Goal: Information Seeking & Learning: Learn about a topic

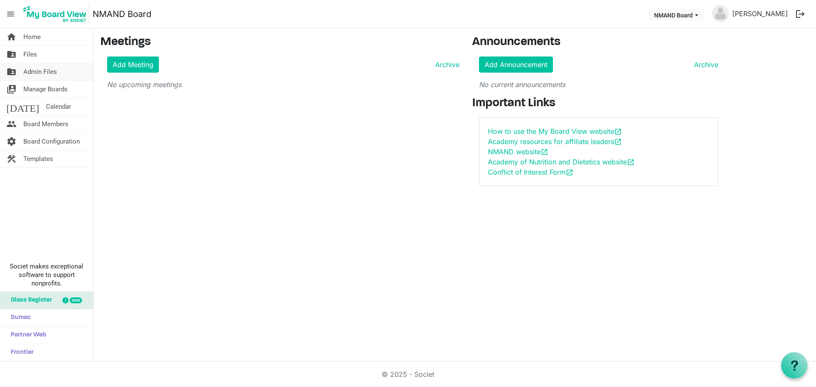
click at [63, 75] on link "folder_shared Admin Files" at bounding box center [46, 71] width 93 height 17
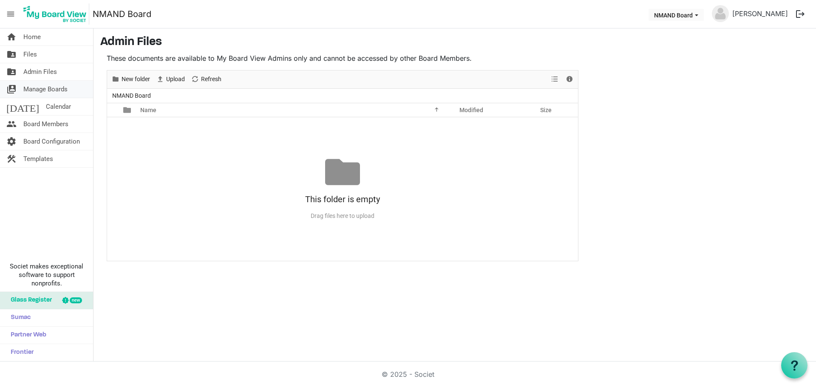
click at [38, 91] on span "Manage Boards" at bounding box center [45, 89] width 44 height 17
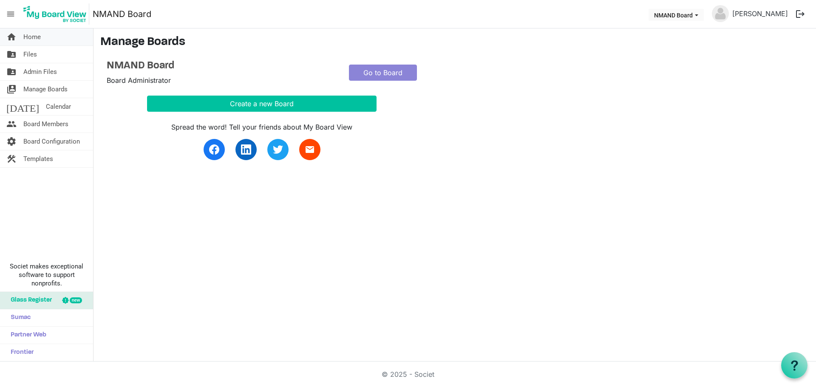
click at [36, 40] on span "Home" at bounding box center [31, 36] width 17 height 17
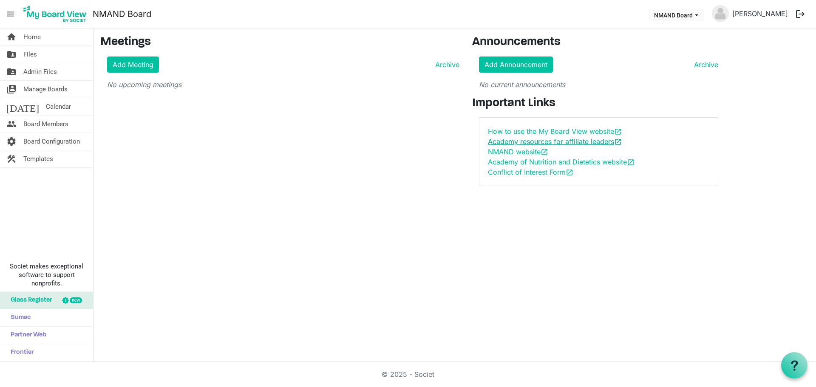
click at [543, 143] on link "Academy resources for affiliate leaders open_in_new" at bounding box center [555, 141] width 134 height 9
click at [520, 142] on link "Academy resources for affiliate leaders open_in_new" at bounding box center [555, 141] width 134 height 9
click at [540, 153] on link "NMAND website open_in_new" at bounding box center [518, 152] width 60 height 9
click at [505, 143] on link "Academy resources for affiliate leaders open_in_new" at bounding box center [555, 141] width 134 height 9
click at [575, 142] on link "Academy resources for affiliate leaders open_in_new" at bounding box center [555, 141] width 134 height 9
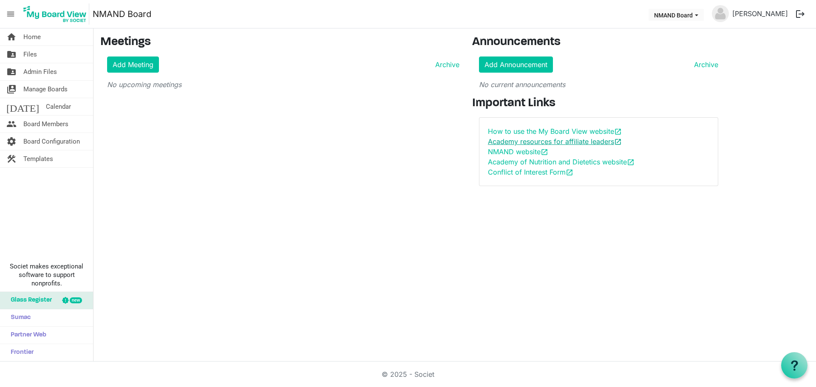
click at [568, 142] on link "Academy resources for affiliate leaders open_in_new" at bounding box center [555, 141] width 134 height 9
click at [504, 131] on link "How to use the My Board View website open_in_new" at bounding box center [555, 131] width 134 height 9
click at [31, 57] on span "Files" at bounding box center [30, 54] width 14 height 17
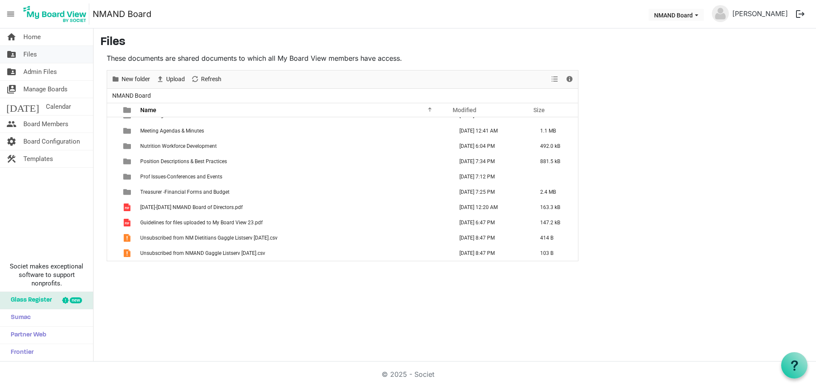
scroll to position [25, 0]
click at [35, 55] on span "Files" at bounding box center [30, 54] width 14 height 17
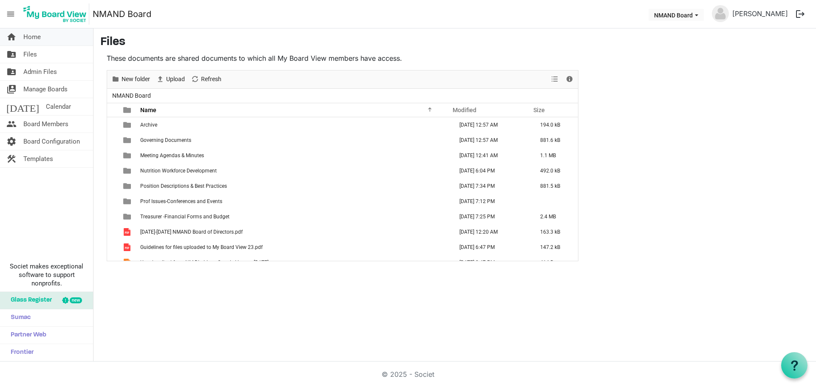
click at [38, 39] on span "Home" at bounding box center [31, 36] width 17 height 17
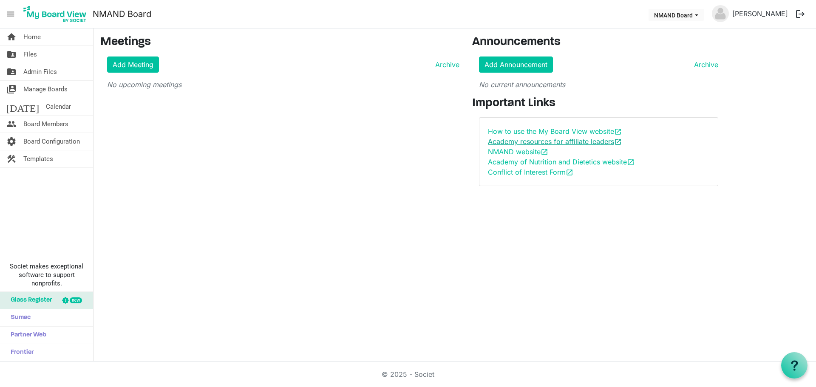
click at [557, 143] on link "Academy resources for affiliate leaders open_in_new" at bounding box center [555, 141] width 134 height 9
click at [801, 14] on button "logout" at bounding box center [801, 14] width 18 height 18
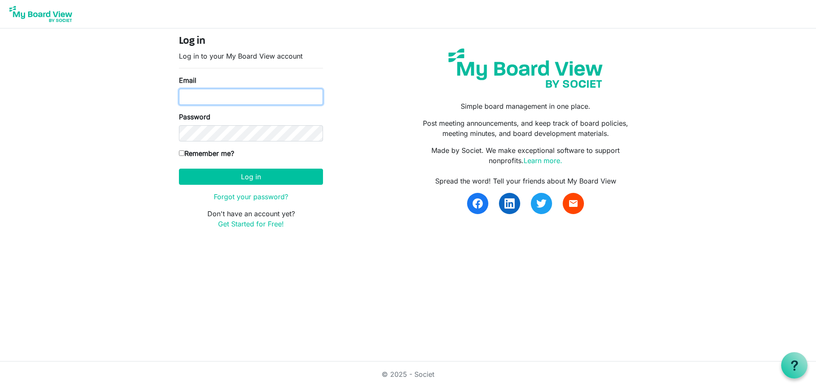
type input "[EMAIL_ADDRESS][DOMAIN_NAME]"
click at [747, 70] on body "Log in Log in to your My Board View account Email cryerlinda97@gmail.com Passwo…" at bounding box center [408, 121] width 816 height 243
type input "[EMAIL_ADDRESS][DOMAIN_NAME]"
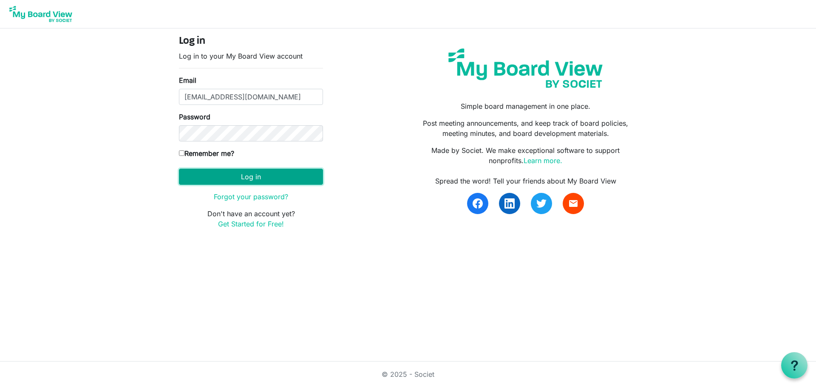
click at [259, 180] on button "Log in" at bounding box center [251, 177] width 144 height 16
